Goal: Find specific page/section: Find specific page/section

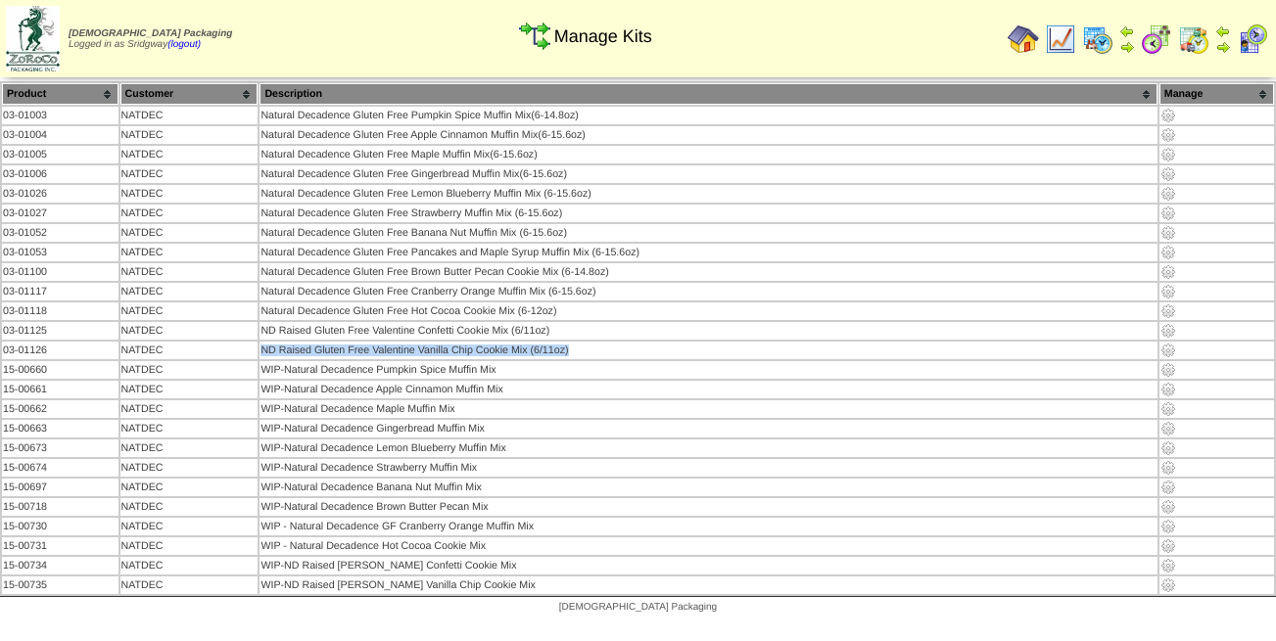
click at [1029, 43] on img at bounding box center [1022, 38] width 31 height 31
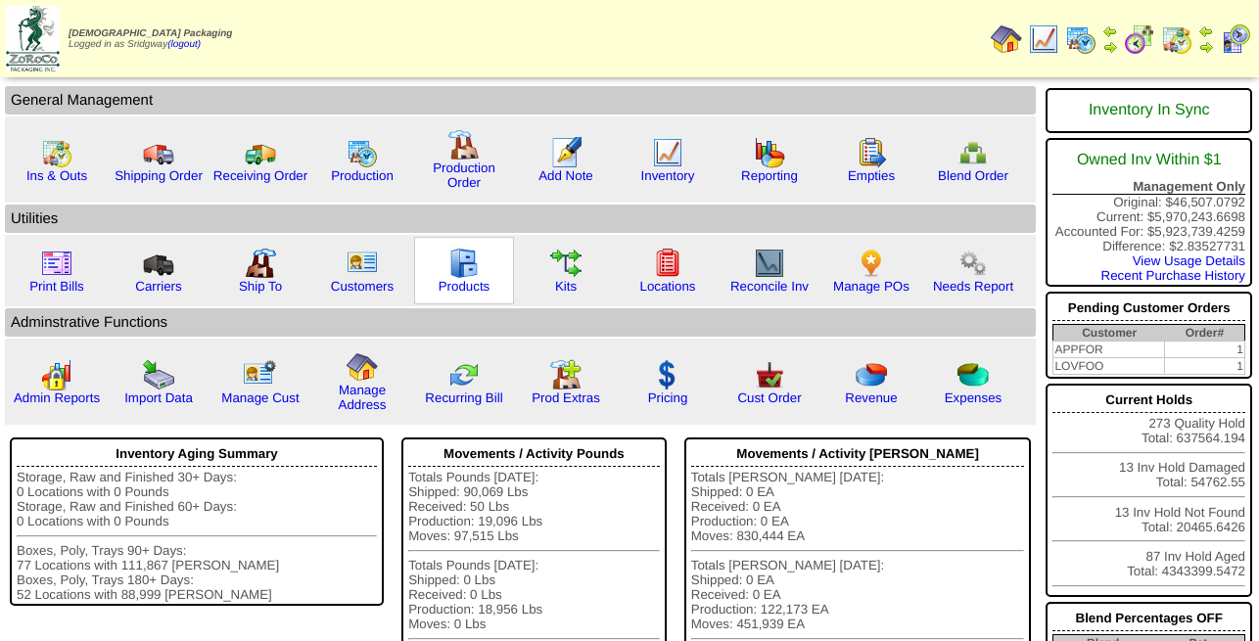
click at [464, 277] on img at bounding box center [463, 263] width 31 height 31
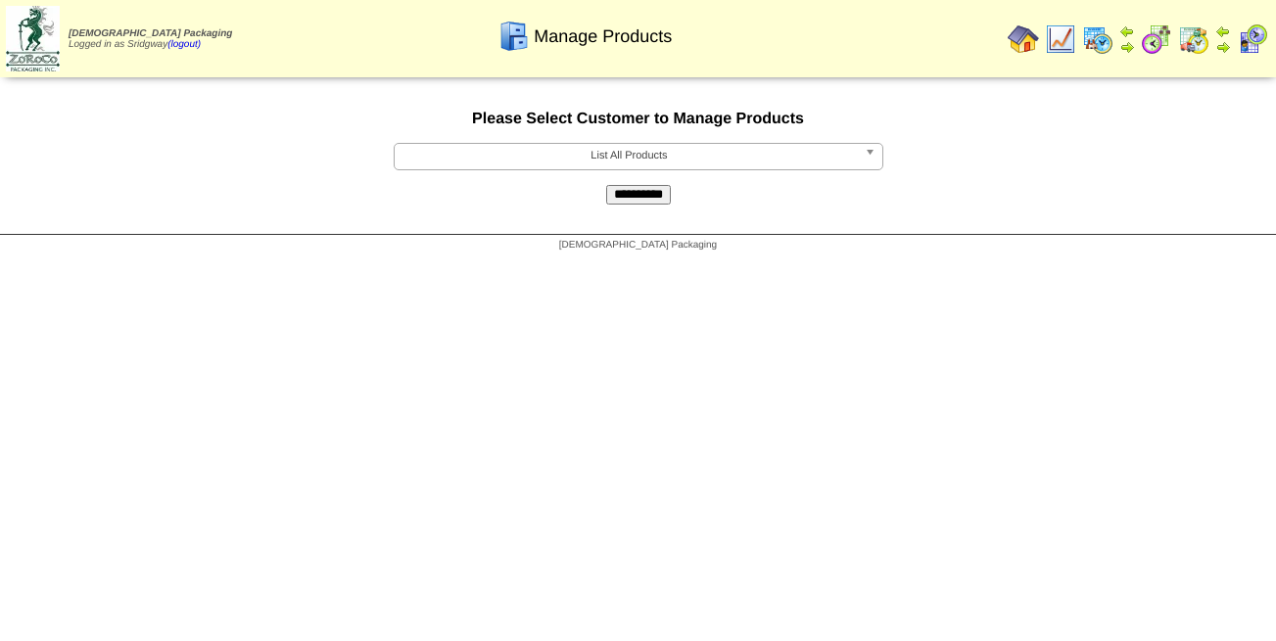
click at [592, 157] on span "List All Products" at bounding box center [629, 155] width 454 height 23
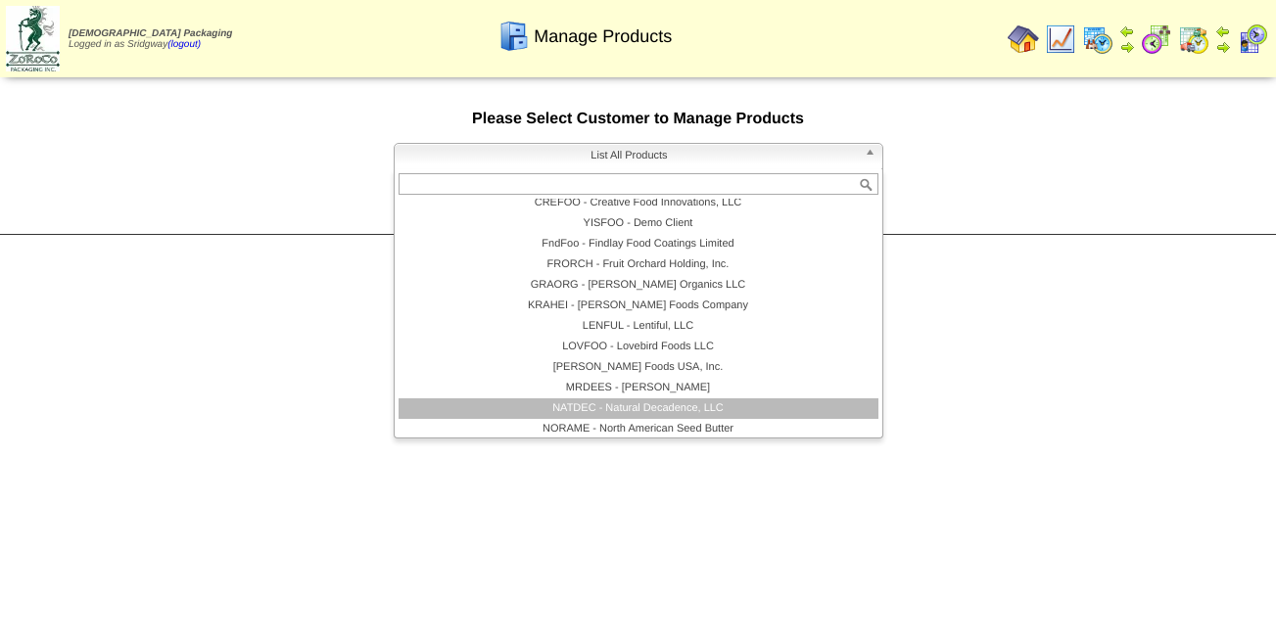
scroll to position [247, 0]
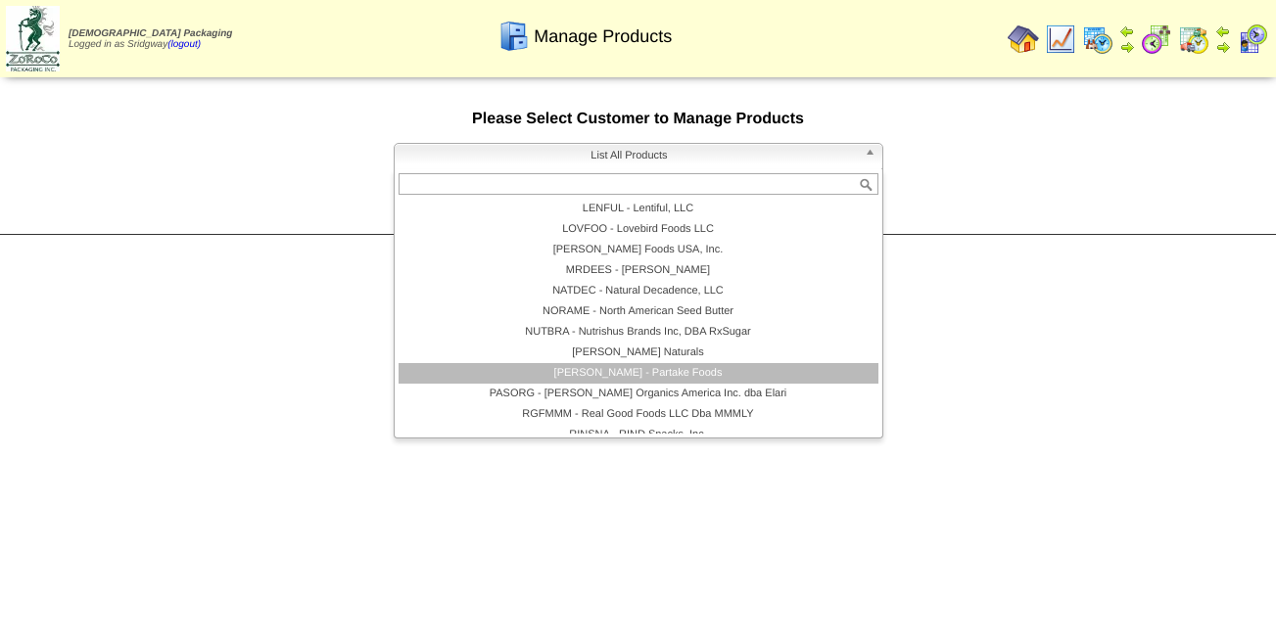
click at [685, 379] on li "PARTAK - Partake Foods" at bounding box center [638, 373] width 480 height 21
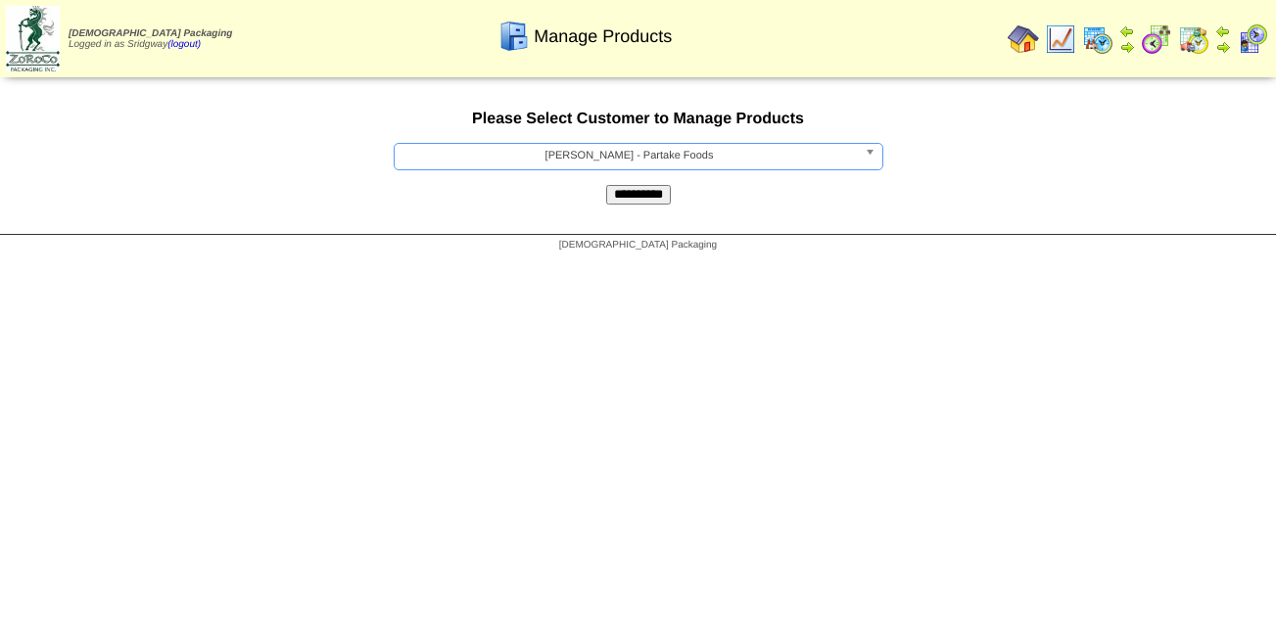
click at [634, 201] on input "**********" at bounding box center [638, 195] width 65 height 20
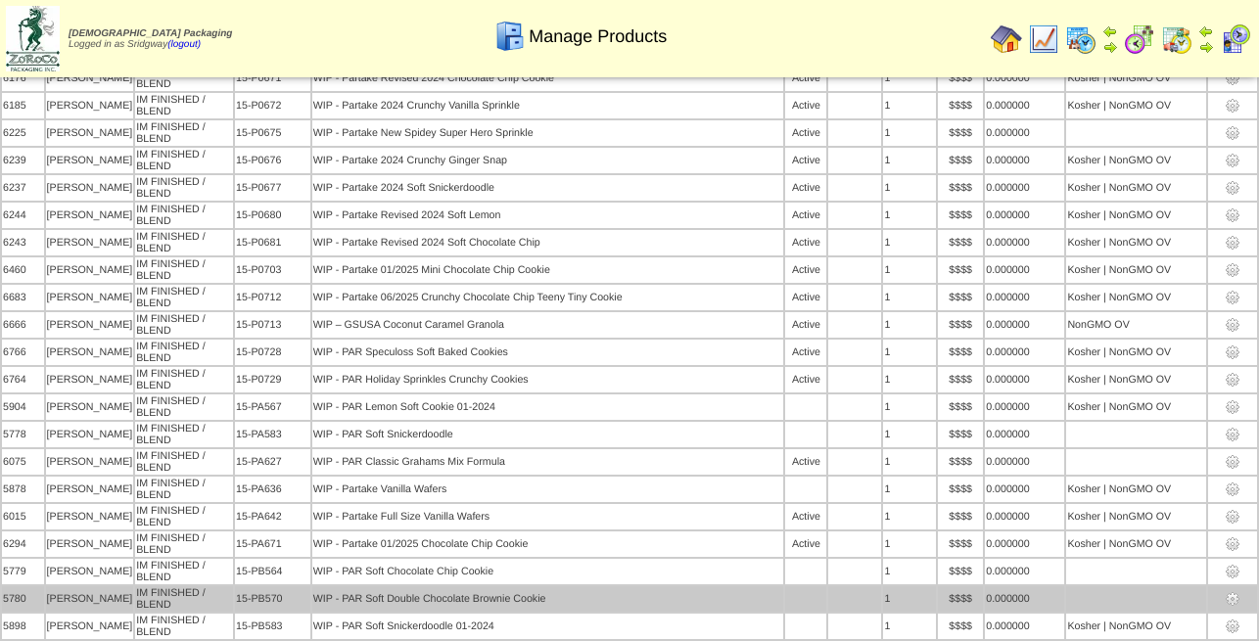
scroll to position [12461, 0]
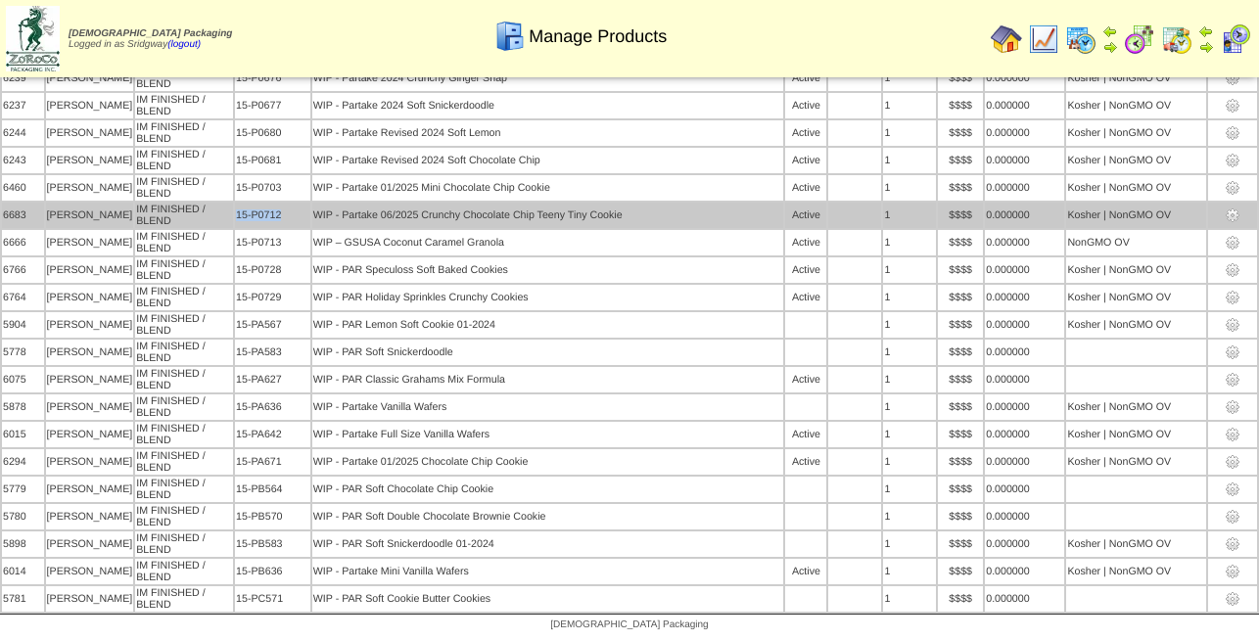
drag, startPoint x: 257, startPoint y: 183, endPoint x: 216, endPoint y: 189, distance: 40.6
click at [235, 203] on td "15-P0712" at bounding box center [272, 215] width 75 height 25
